Goal: Book appointment/travel/reservation

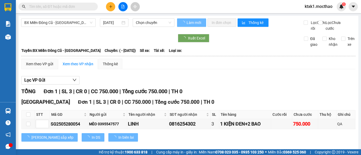
type input "[DATE]"
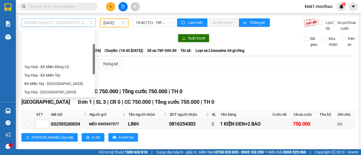
click at [60, 22] on span "BX Miền Đông Cũ - [GEOGRAPHIC_DATA]" at bounding box center [58, 23] width 68 height 8
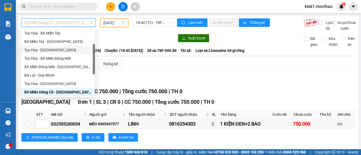
click at [48, 49] on div "Tuy Hòa - [GEOGRAPHIC_DATA]" at bounding box center [57, 50] width 67 height 6
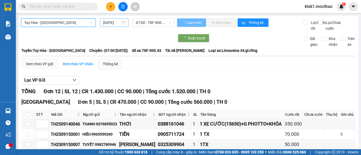
click at [110, 23] on input "[DATE]" at bounding box center [111, 23] width 17 height 6
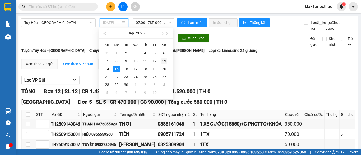
click at [164, 63] on div "13" at bounding box center [164, 61] width 6 height 6
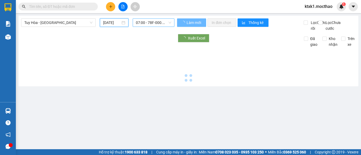
type input "[DATE]"
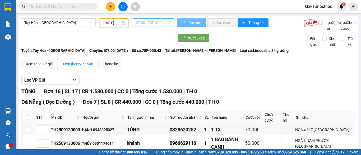
click at [146, 22] on span "07:00 - 78F-000.43" at bounding box center [153, 23] width 35 height 8
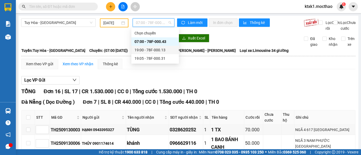
click at [151, 50] on div "19:00 - 78F-000.13" at bounding box center [154, 50] width 41 height 6
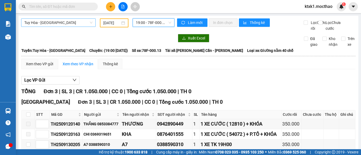
click at [71, 24] on span "Tuy Hòa - [GEOGRAPHIC_DATA]" at bounding box center [58, 23] width 68 height 8
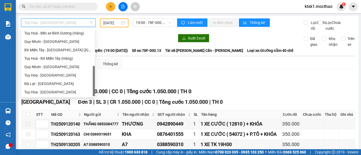
scroll to position [92, 0]
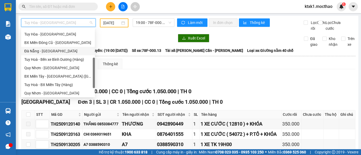
click at [31, 50] on div "Đà Nẵng - [GEOGRAPHIC_DATA]" at bounding box center [57, 51] width 67 height 6
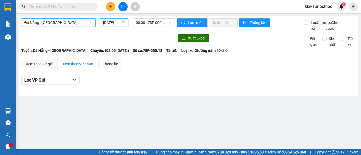
click at [116, 25] on input "[DATE]" at bounding box center [111, 23] width 17 height 6
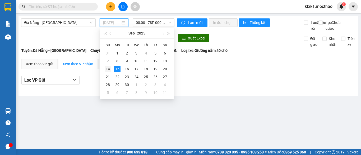
click at [108, 70] on div "14" at bounding box center [108, 69] width 6 height 6
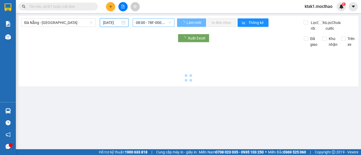
type input "[DATE]"
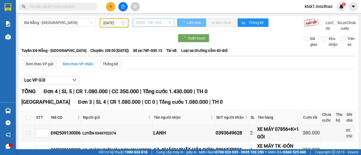
click at [147, 23] on span "08:00 - 78F-000.13" at bounding box center [153, 23] width 35 height 8
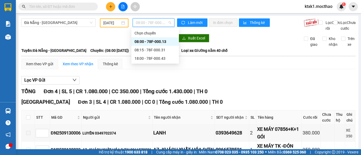
click at [155, 41] on div "08:00 - 78F-000.13" at bounding box center [154, 42] width 41 height 6
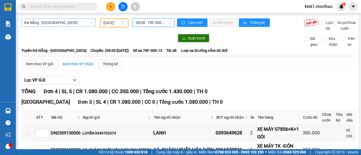
click at [48, 21] on span "Đà Nẵng - [GEOGRAPHIC_DATA]" at bounding box center [58, 23] width 68 height 8
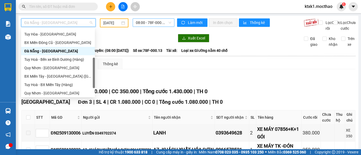
click at [143, 23] on span "08:00 - 78F-000.13" at bounding box center [153, 23] width 35 height 8
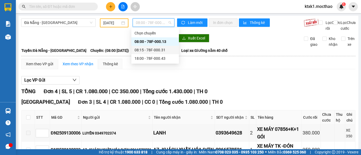
click at [159, 50] on div "08:15 - 78F-000.31" at bounding box center [154, 50] width 41 height 6
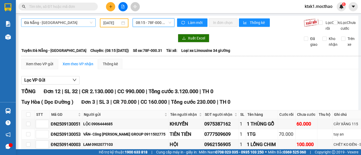
click at [43, 22] on span "Đà Nẵng - [GEOGRAPHIC_DATA]" at bounding box center [58, 23] width 68 height 8
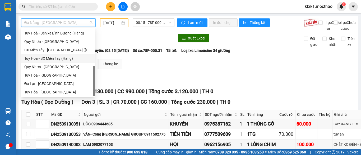
scroll to position [39, 0]
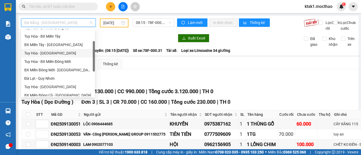
click at [53, 54] on div "Tuy Hòa - [GEOGRAPHIC_DATA]" at bounding box center [57, 53] width 67 height 6
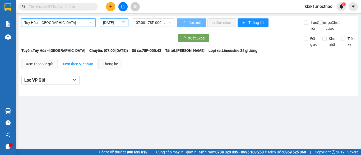
click at [104, 23] on input "[DATE]" at bounding box center [111, 23] width 17 height 6
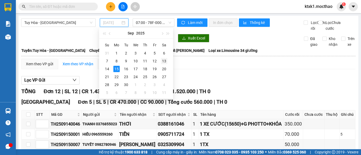
click at [165, 61] on div "13" at bounding box center [164, 61] width 6 height 6
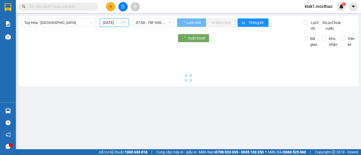
type input "[DATE]"
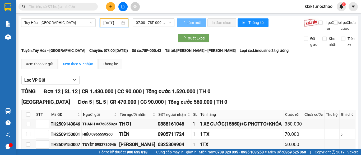
click at [141, 19] on span "07:00 - 78F-000.43" at bounding box center [153, 23] width 35 height 8
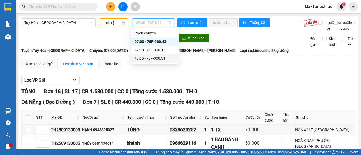
click at [148, 58] on div "19:05 - 78F-000.31" at bounding box center [154, 59] width 41 height 6
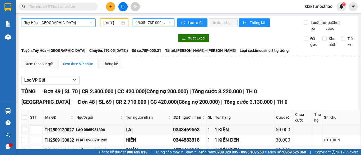
click at [52, 22] on span "Tuy Hòa - [GEOGRAPHIC_DATA]" at bounding box center [58, 23] width 68 height 8
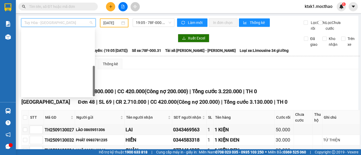
scroll to position [118, 0]
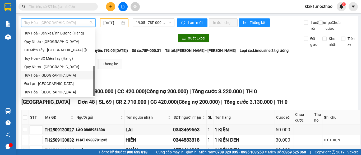
click at [55, 76] on div "Tuy Hòa - [GEOGRAPHIC_DATA]" at bounding box center [57, 76] width 67 height 6
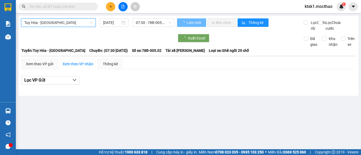
click at [121, 22] on div "[DATE]" at bounding box center [114, 23] width 22 height 6
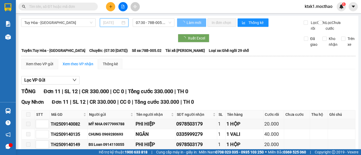
scroll to position [0, 2]
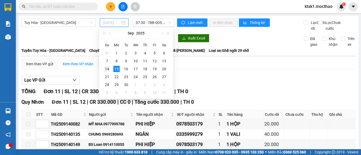
click at [102, 68] on td "14" at bounding box center [107, 69] width 10 height 8
type input "[DATE]"
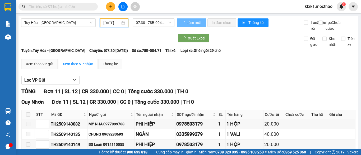
scroll to position [0, 1]
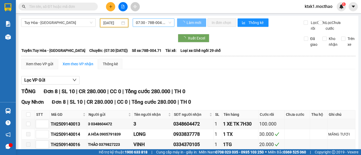
click at [151, 23] on span "07:30 - 78B-004.71" at bounding box center [153, 23] width 35 height 8
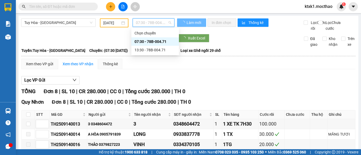
scroll to position [0, 0]
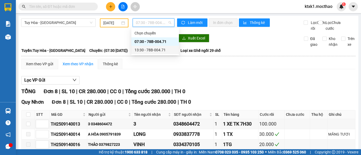
click at [156, 50] on div "13:30 - 78B-004.71" at bounding box center [154, 50] width 41 height 6
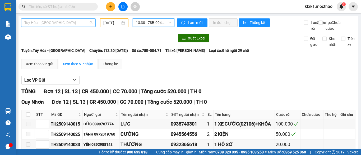
click at [57, 25] on span "Tuy Hòa - [GEOGRAPHIC_DATA]" at bounding box center [58, 23] width 68 height 8
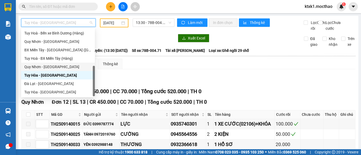
drag, startPoint x: 52, startPoint y: 67, endPoint x: 112, endPoint y: 36, distance: 68.1
click at [52, 67] on div "Quy Nhơn - [GEOGRAPHIC_DATA]" at bounding box center [57, 67] width 67 height 6
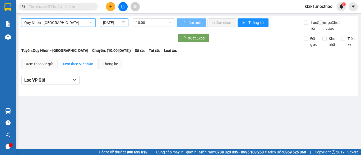
click at [115, 23] on input "[DATE]" at bounding box center [111, 23] width 17 height 6
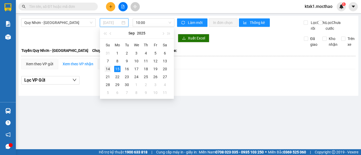
click at [108, 69] on div "14" at bounding box center [108, 69] width 6 height 6
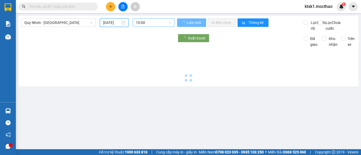
type input "[DATE]"
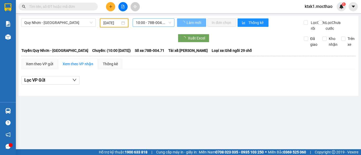
click at [140, 20] on span "10:00 - 78B-004.71" at bounding box center [153, 23] width 35 height 8
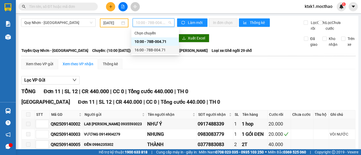
click at [150, 50] on div "16:00 - 78B-004.71" at bounding box center [154, 50] width 41 height 6
